Goal: Task Accomplishment & Management: Use online tool/utility

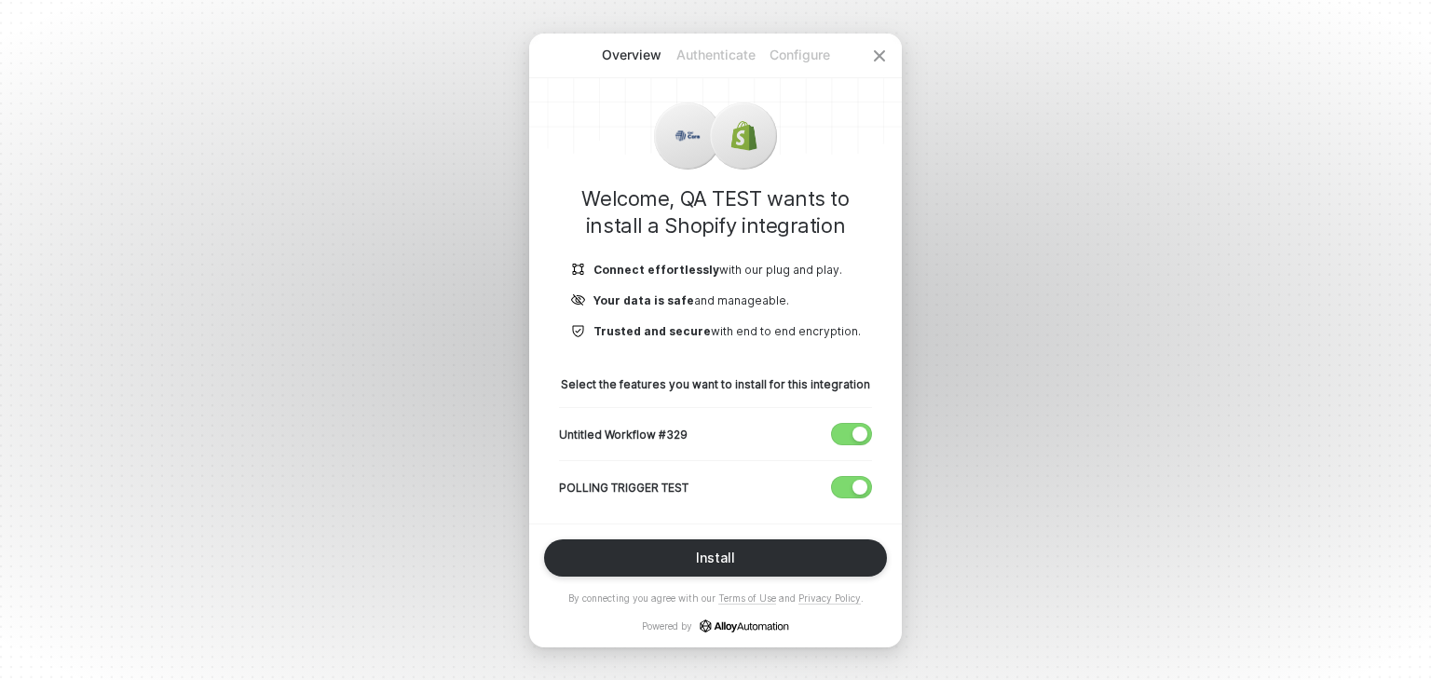
scroll to position [11, 0]
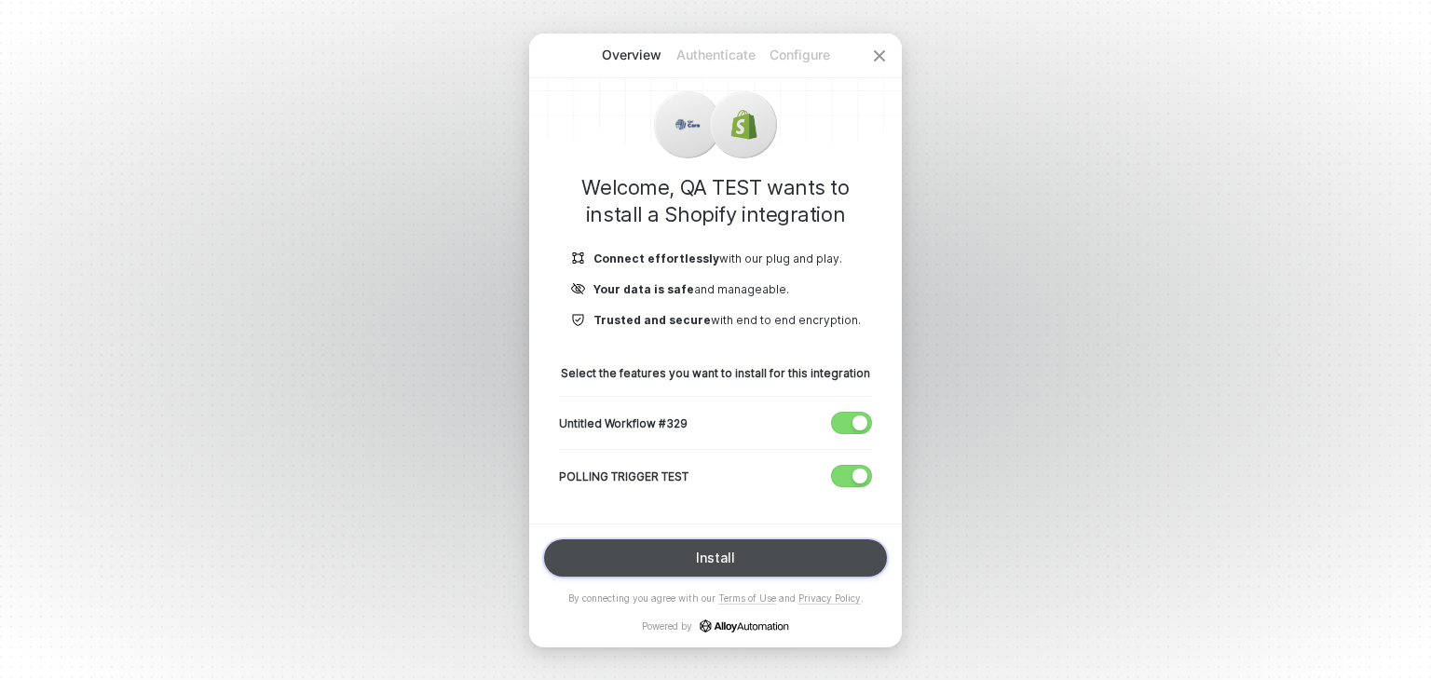
click at [723, 552] on div "Install" at bounding box center [715, 557] width 39 height 15
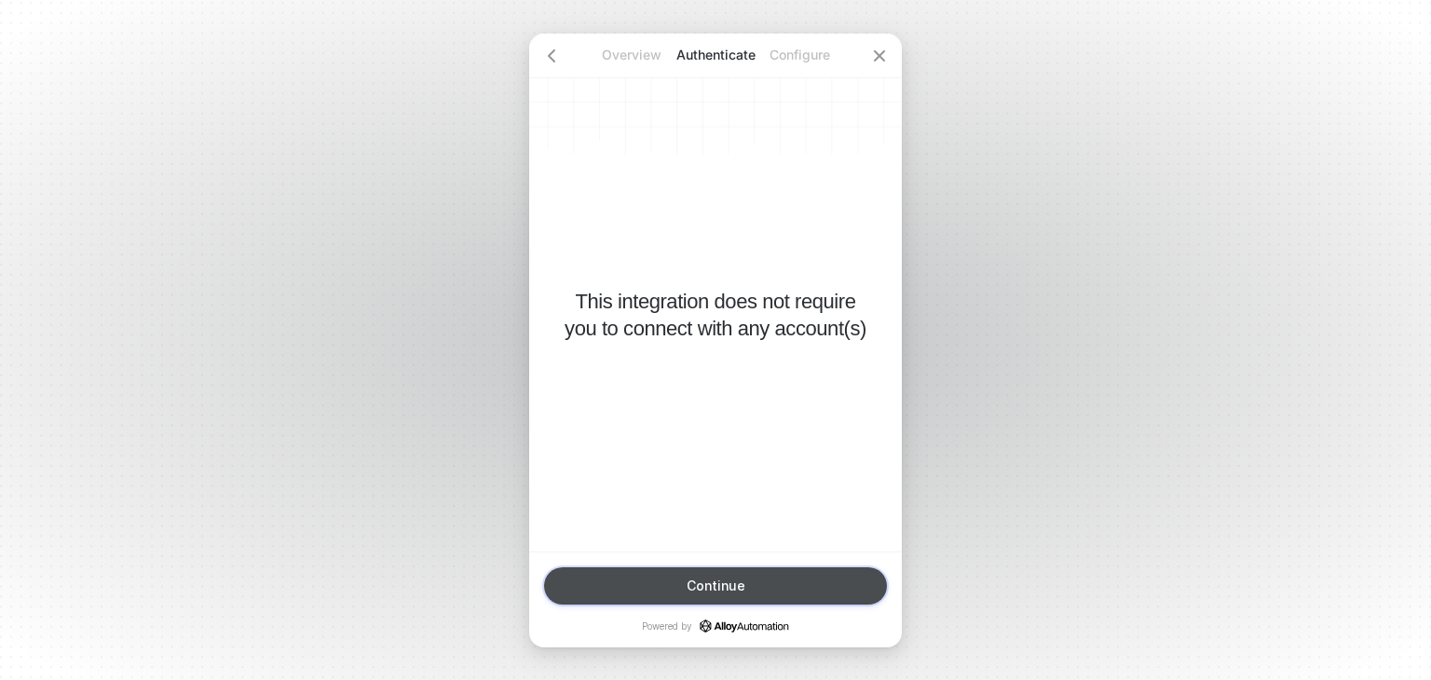
click at [734, 582] on div "Continue" at bounding box center [715, 585] width 59 height 15
click at [752, 582] on button "Finish" at bounding box center [715, 585] width 343 height 37
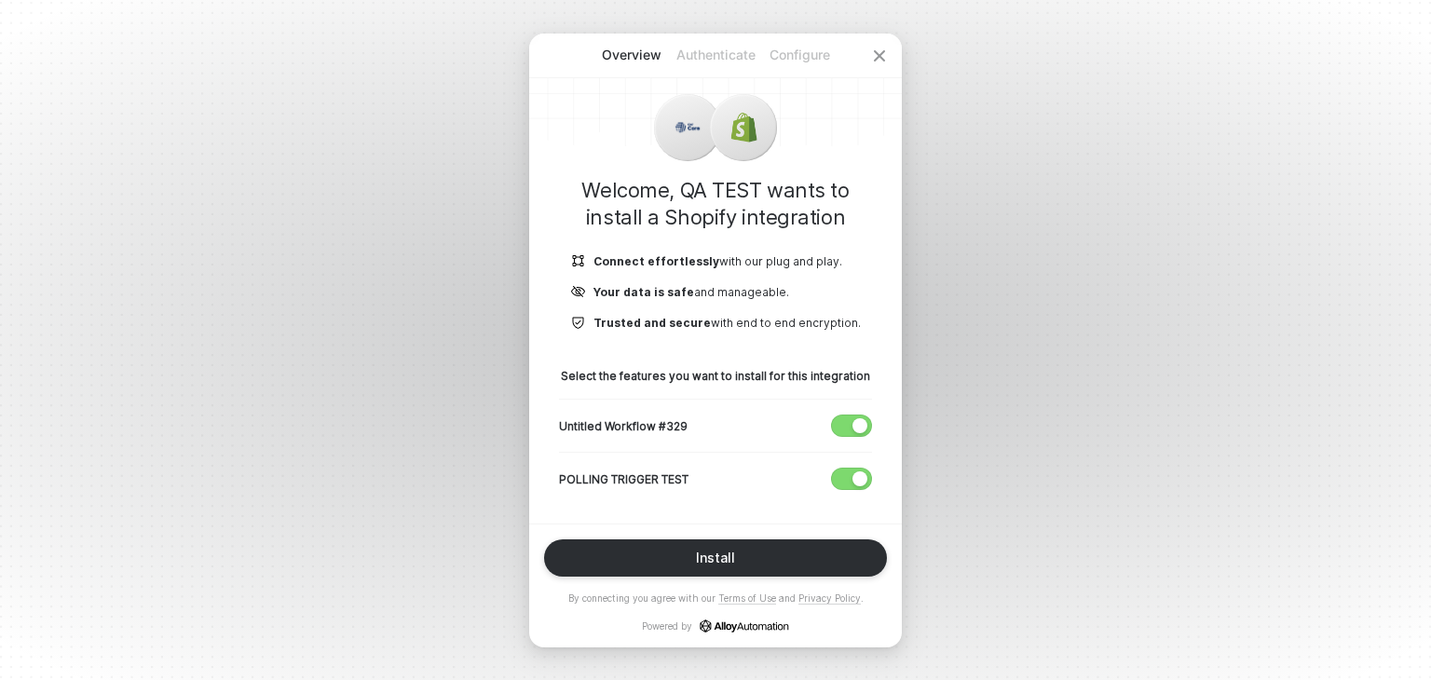
scroll to position [11, 0]
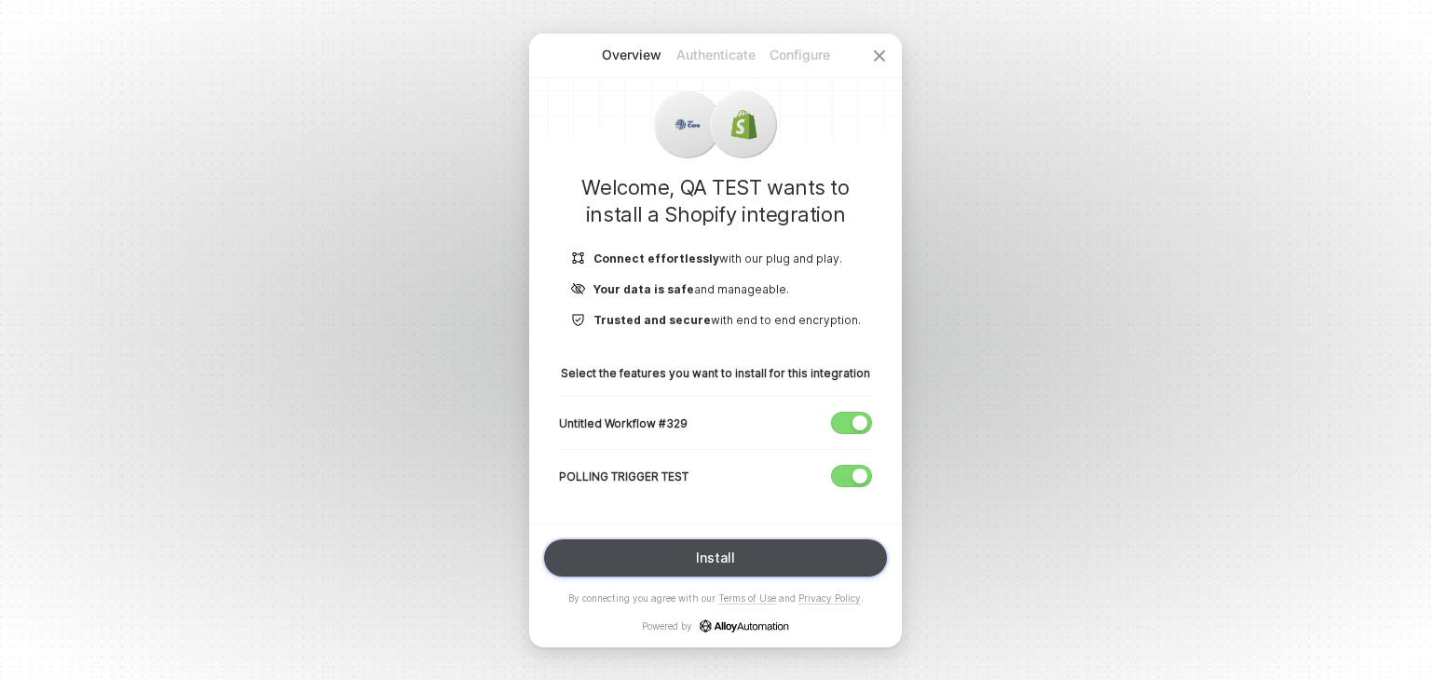
click at [753, 555] on button "Install" at bounding box center [715, 557] width 343 height 37
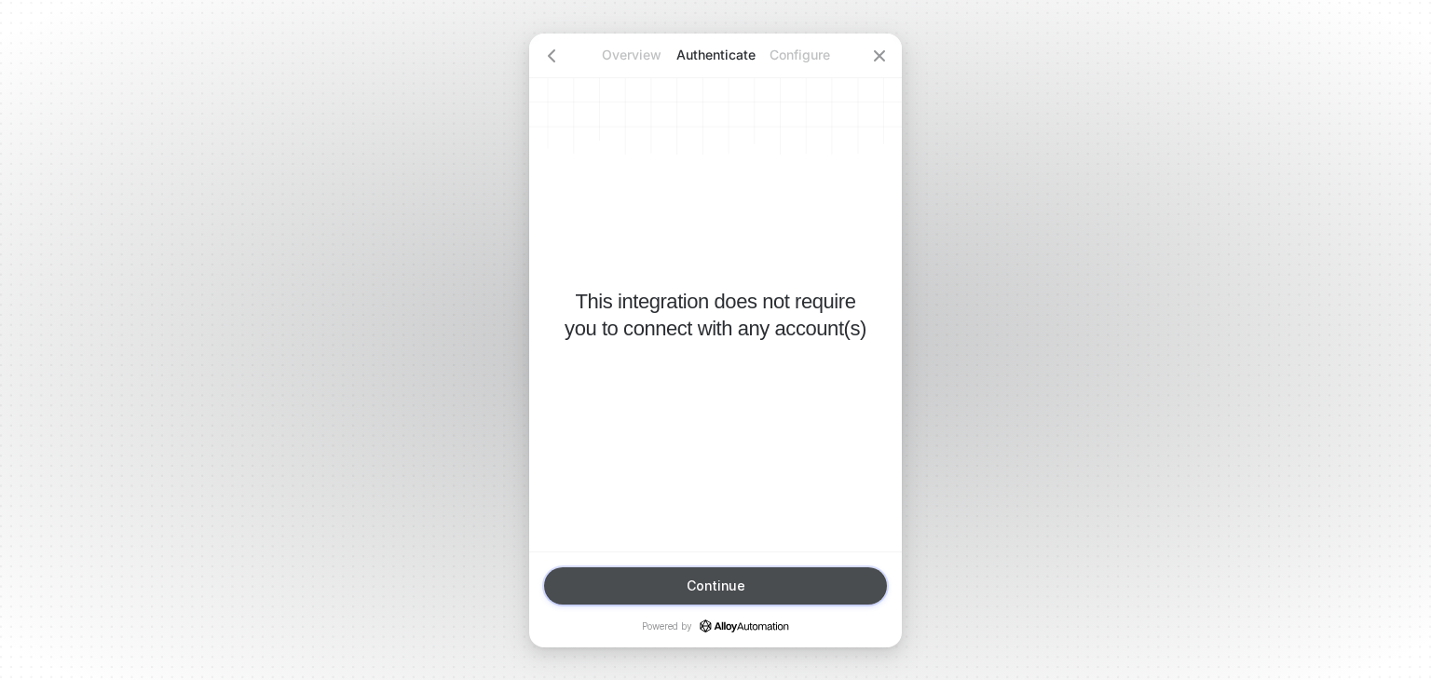
click at [726, 598] on button "Continue" at bounding box center [715, 585] width 343 height 37
click at [726, 595] on button "Finish" at bounding box center [715, 585] width 343 height 37
